Goal: Transaction & Acquisition: Download file/media

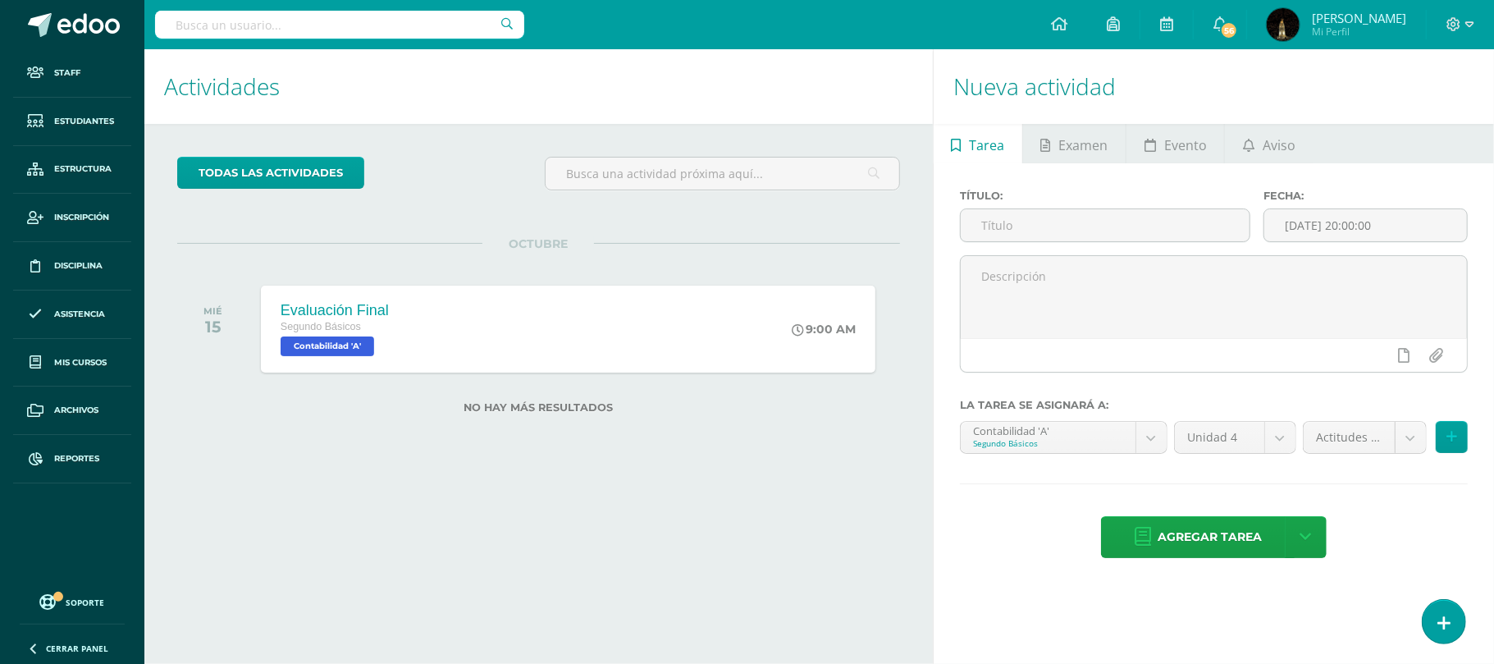
click at [212, 21] on input "text" at bounding box center [339, 25] width 369 height 28
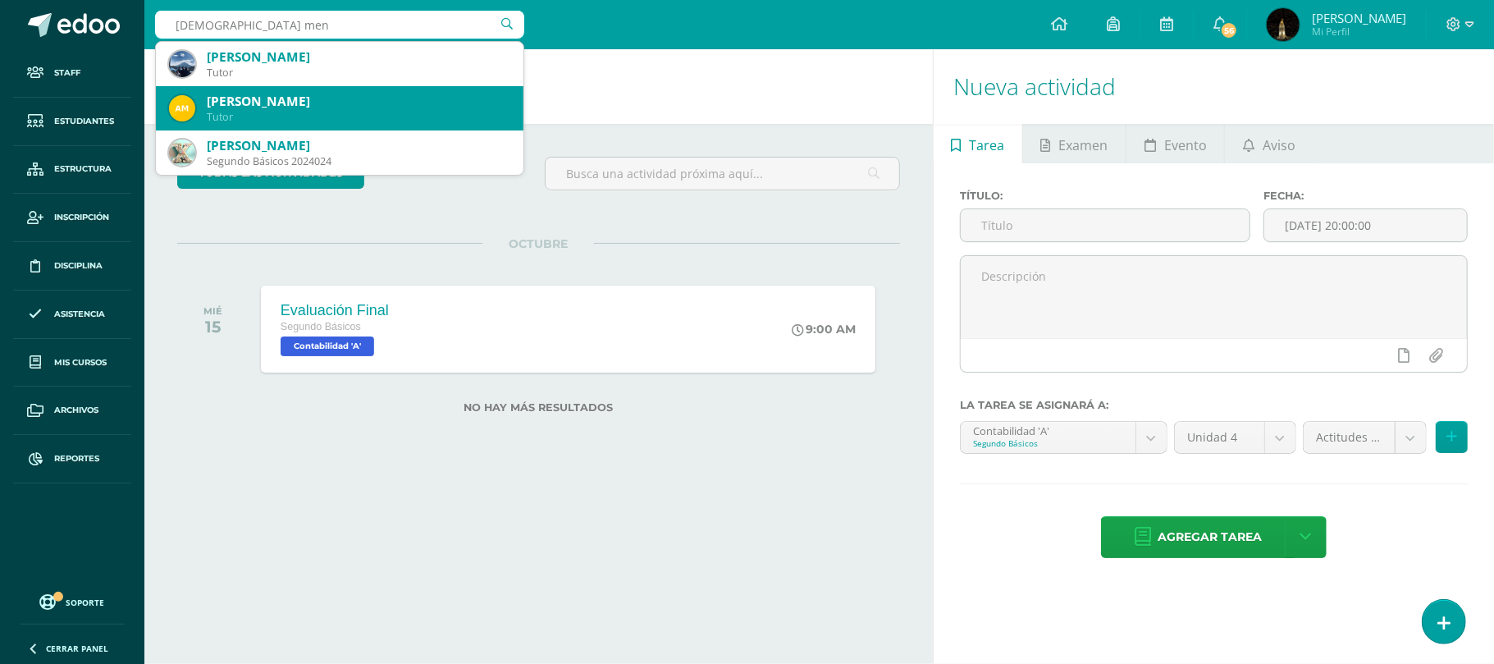
type input "castellanos mend"
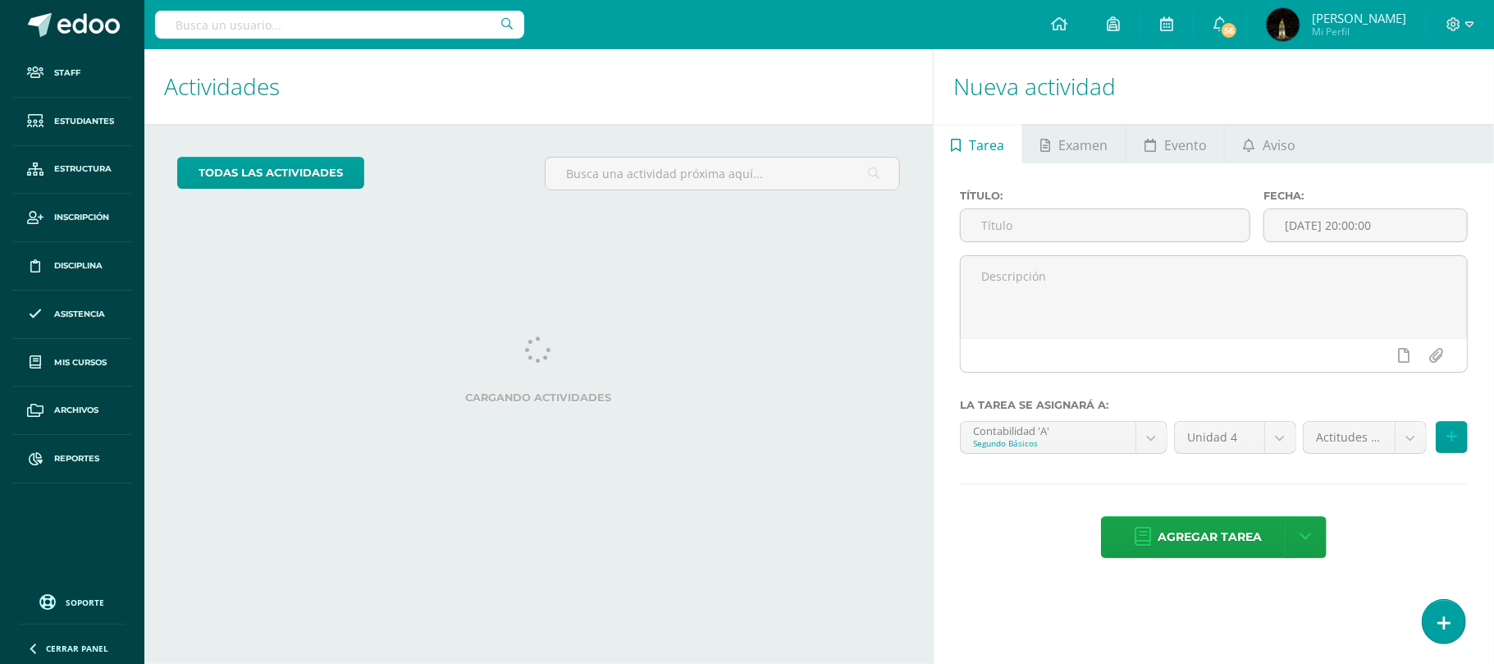
click at [313, 28] on input "text" at bounding box center [339, 25] width 369 height 28
click at [286, 17] on input "text" at bounding box center [339, 25] width 369 height 28
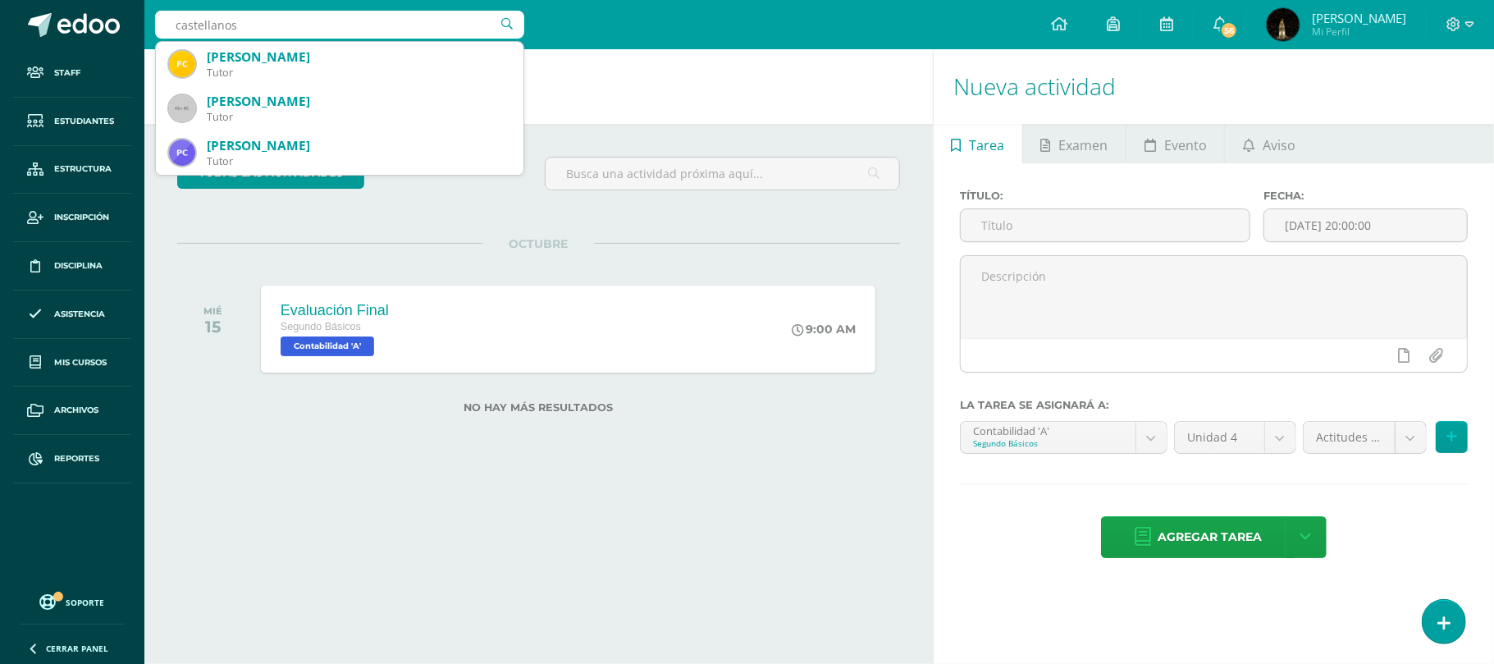
type input "castellanos"
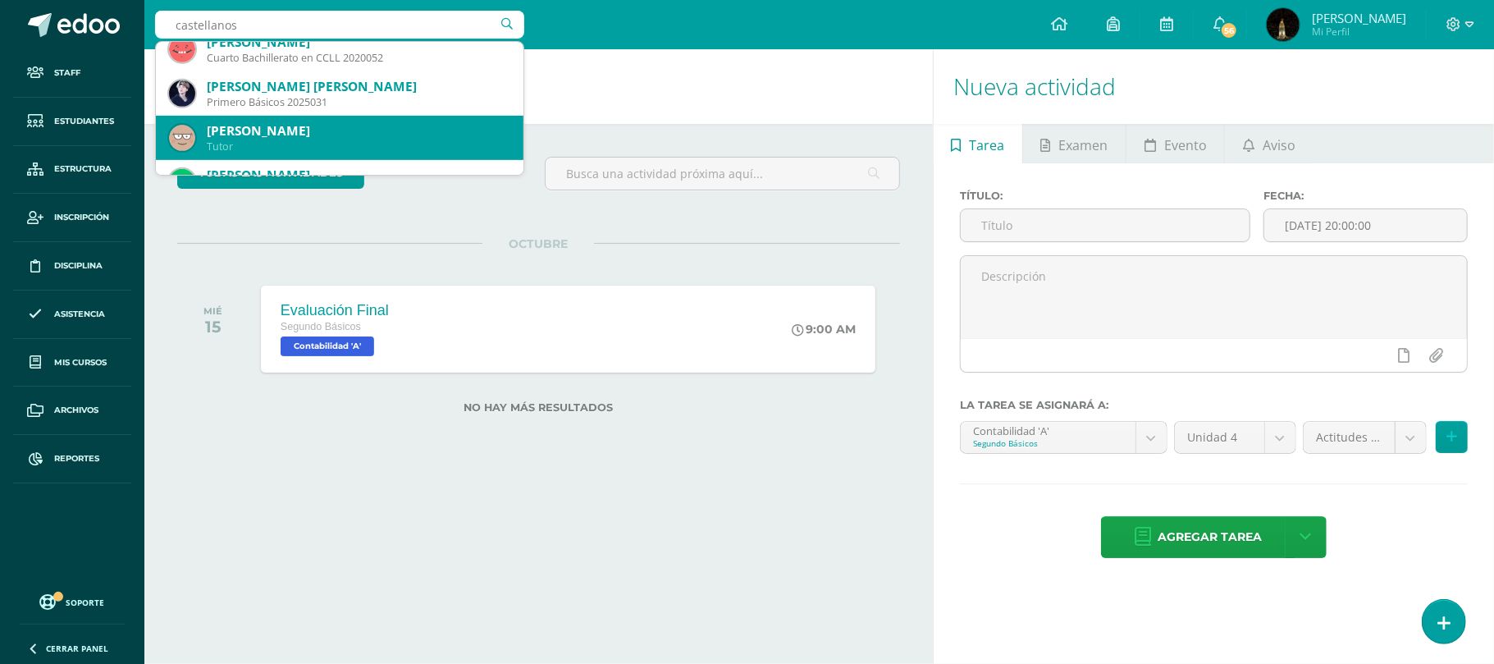
scroll to position [437, 0]
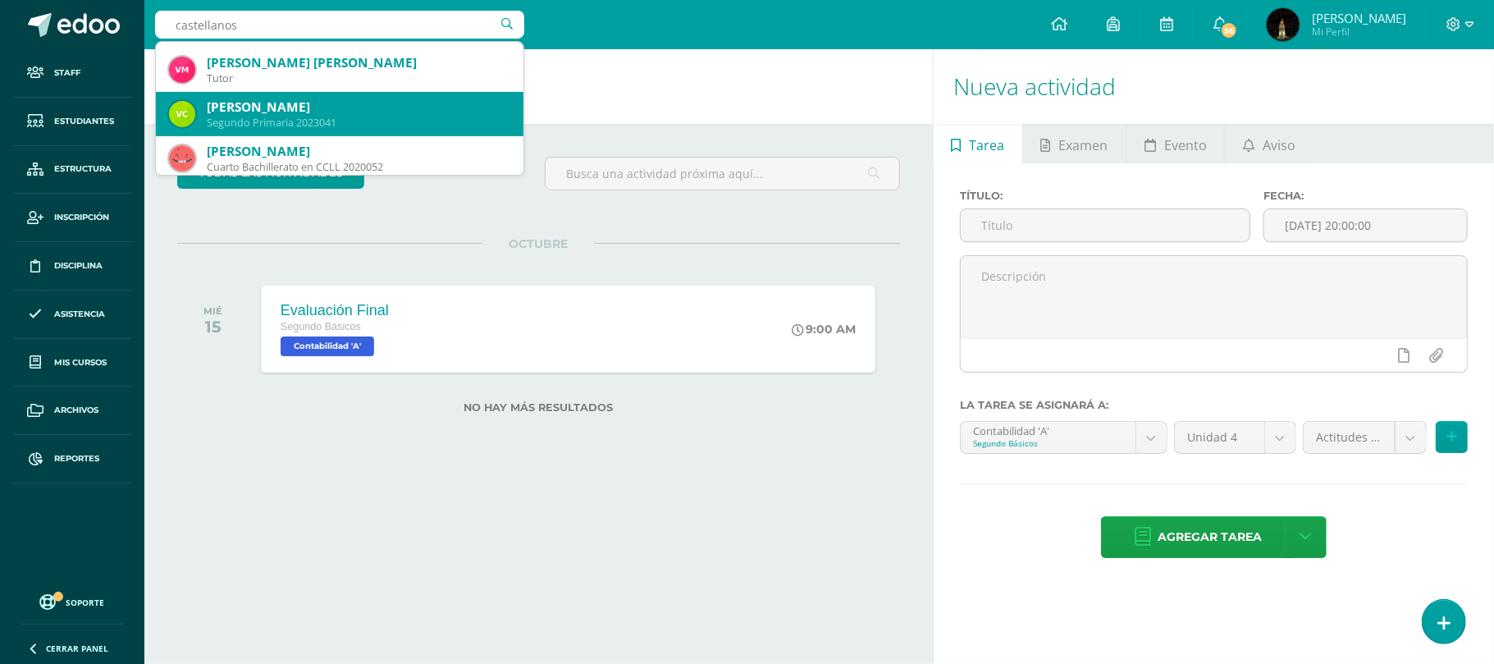
click at [382, 118] on div "Segundo Primaria 2023041" at bounding box center [359, 123] width 304 height 14
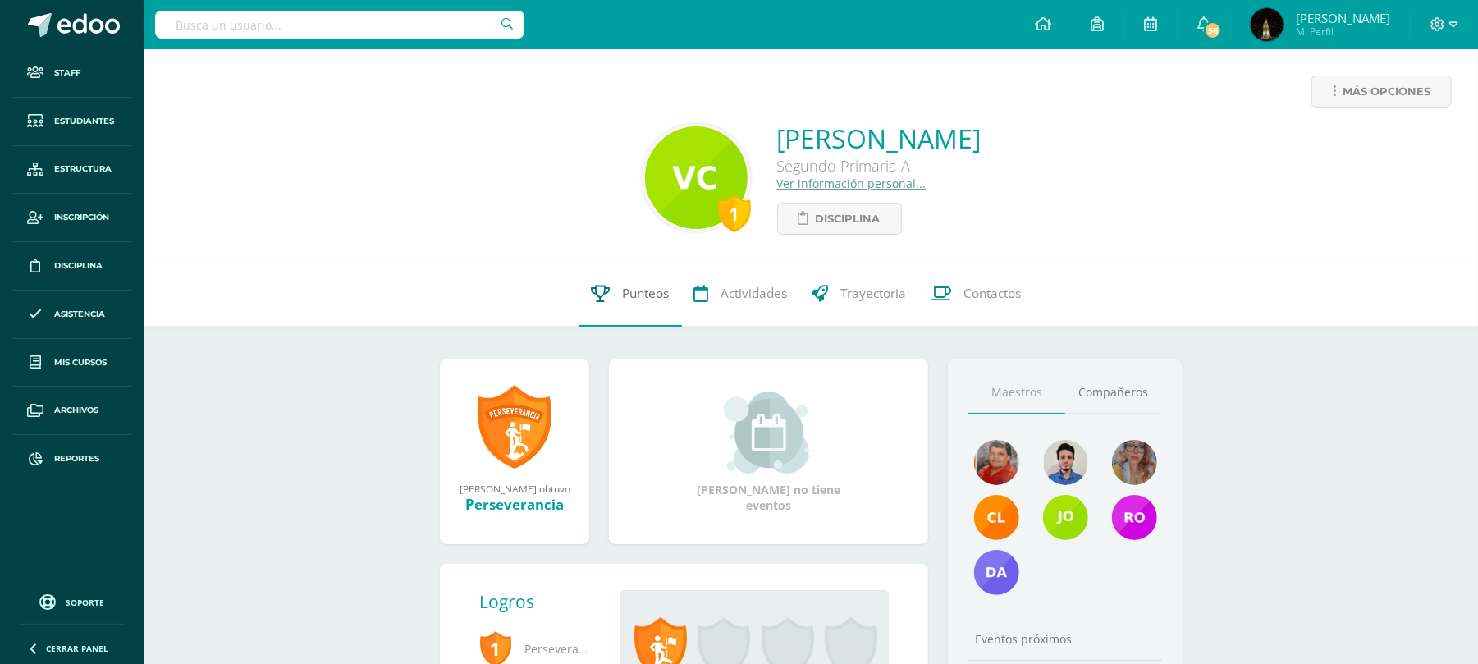
click at [644, 292] on span "Punteos" at bounding box center [646, 293] width 47 height 17
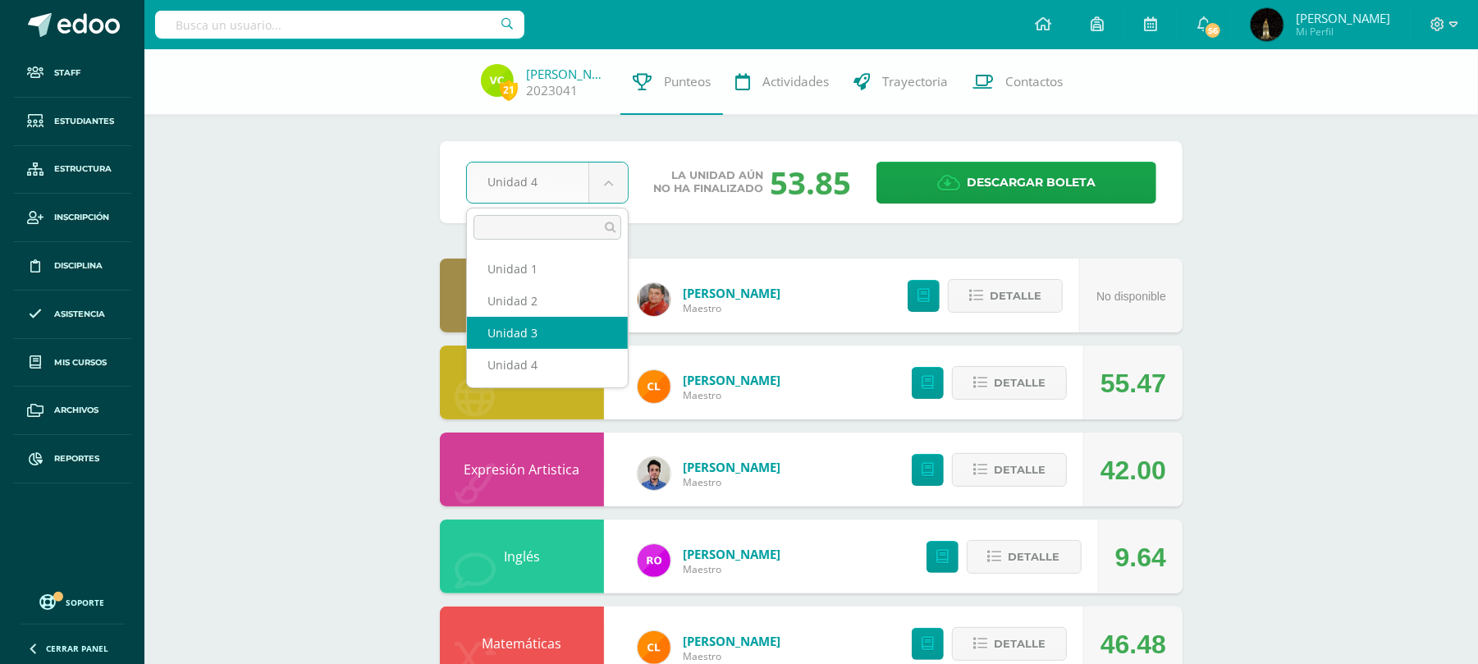
select select "Unidad 3"
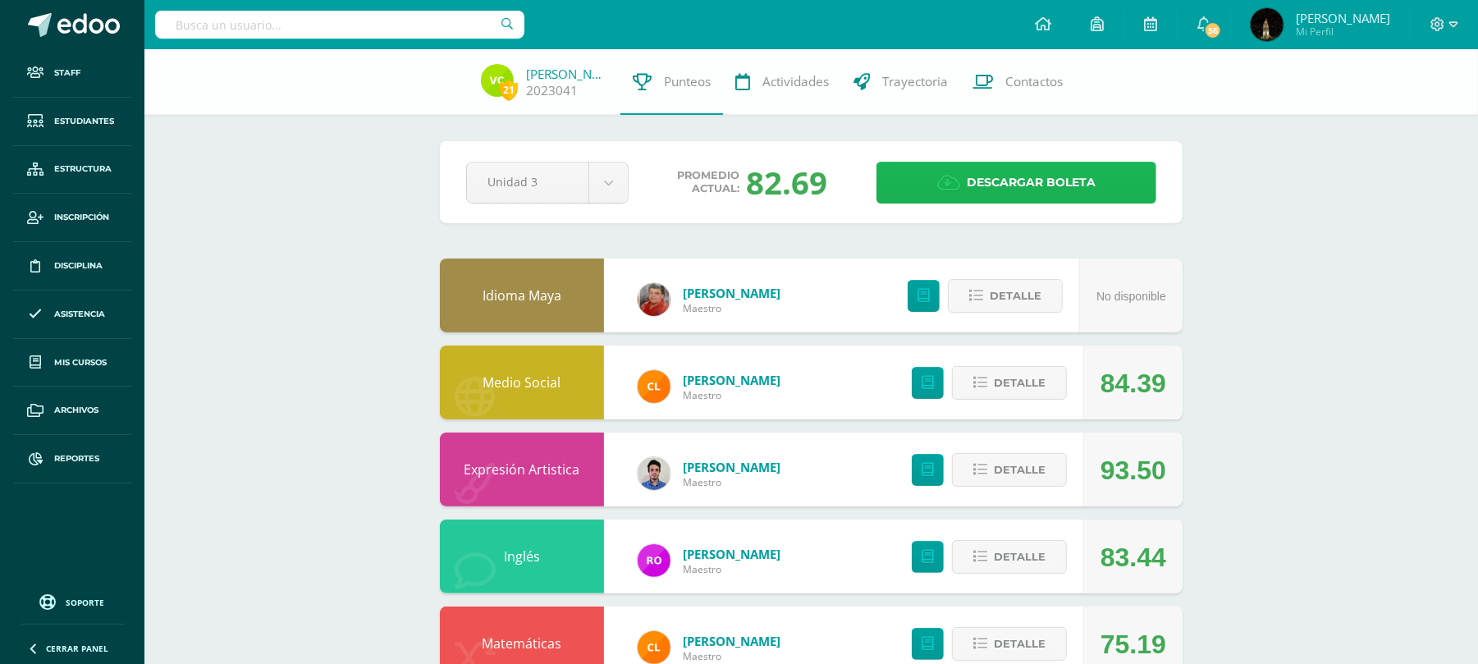
click at [1008, 178] on span "Descargar boleta" at bounding box center [1030, 182] width 129 height 40
